Goal: Find contact information: Find contact information

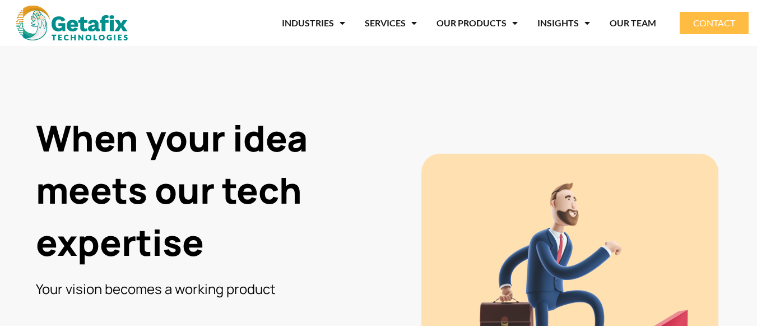
click at [719, 24] on span "CONTACT" at bounding box center [714, 22] width 42 height 9
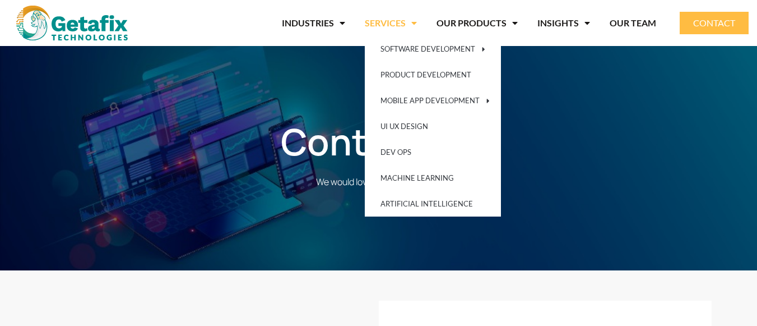
click at [383, 22] on link "SERVICES" at bounding box center [391, 23] width 52 height 26
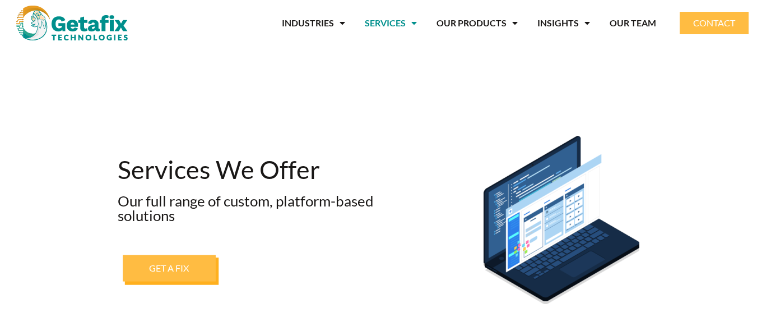
click at [174, 272] on span "GET A FIX" at bounding box center [169, 267] width 40 height 9
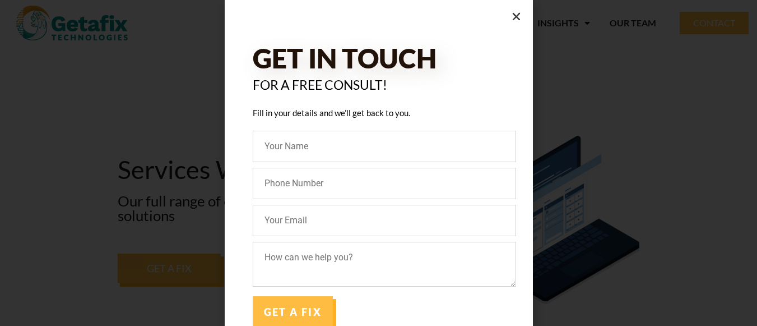
click at [516, 15] on icon "Close" at bounding box center [516, 16] width 11 height 11
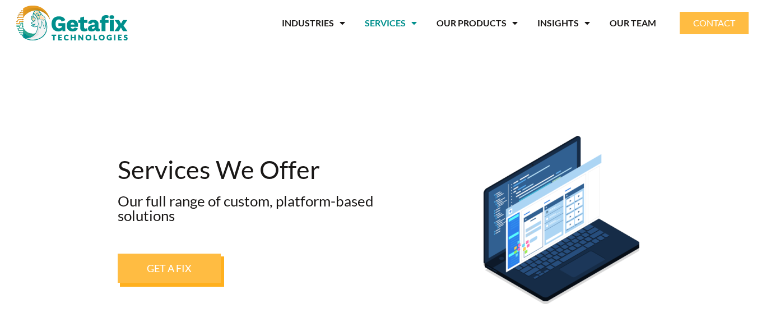
click at [416, 23] on span "Menu" at bounding box center [411, 23] width 11 height 20
